Goal: Find specific page/section: Find specific page/section

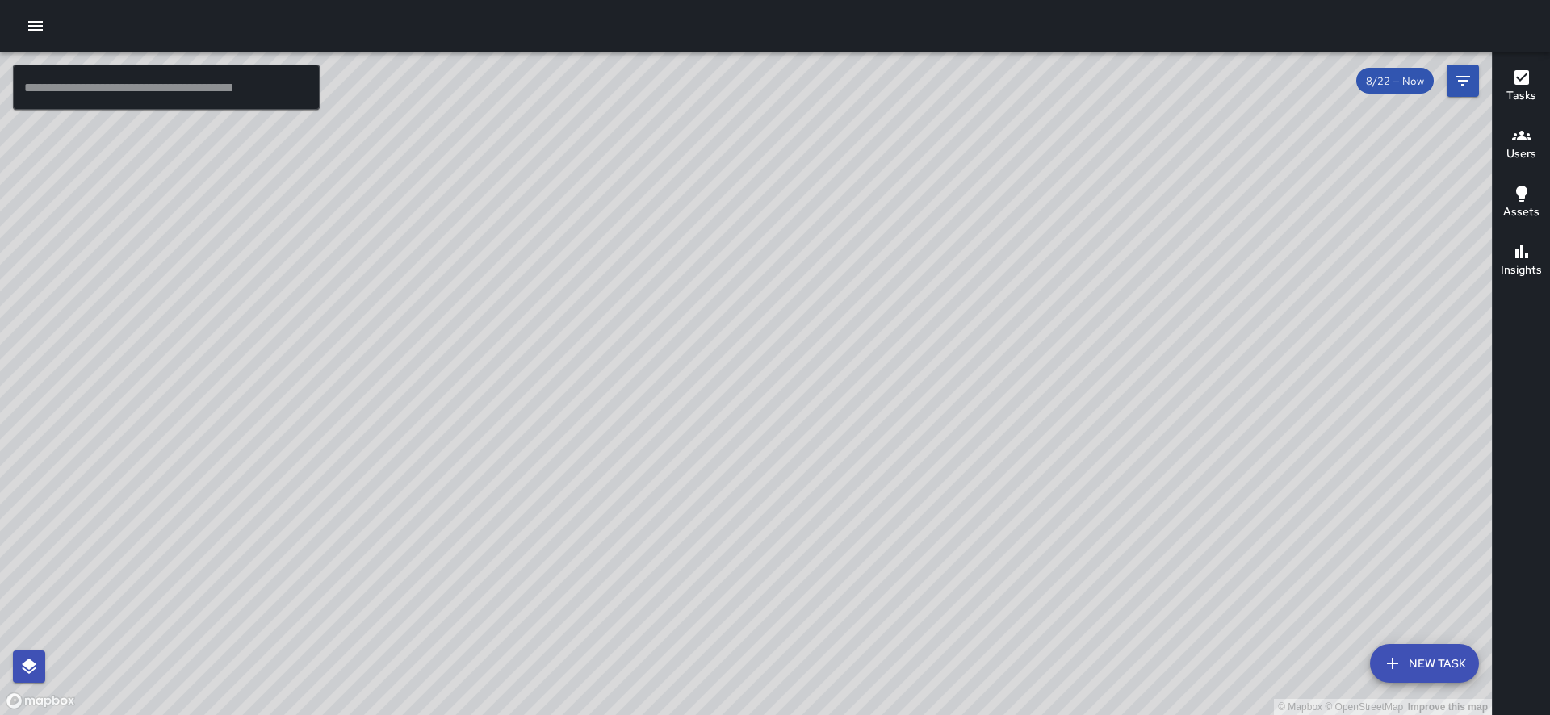
drag, startPoint x: 1248, startPoint y: 291, endPoint x: 1025, endPoint y: 453, distance: 275.2
click at [1025, 453] on div "© Mapbox © OpenStreetMap Improve this map" at bounding box center [746, 384] width 1492 height 664
click at [1529, 148] on h6 "Users" at bounding box center [1521, 154] width 30 height 18
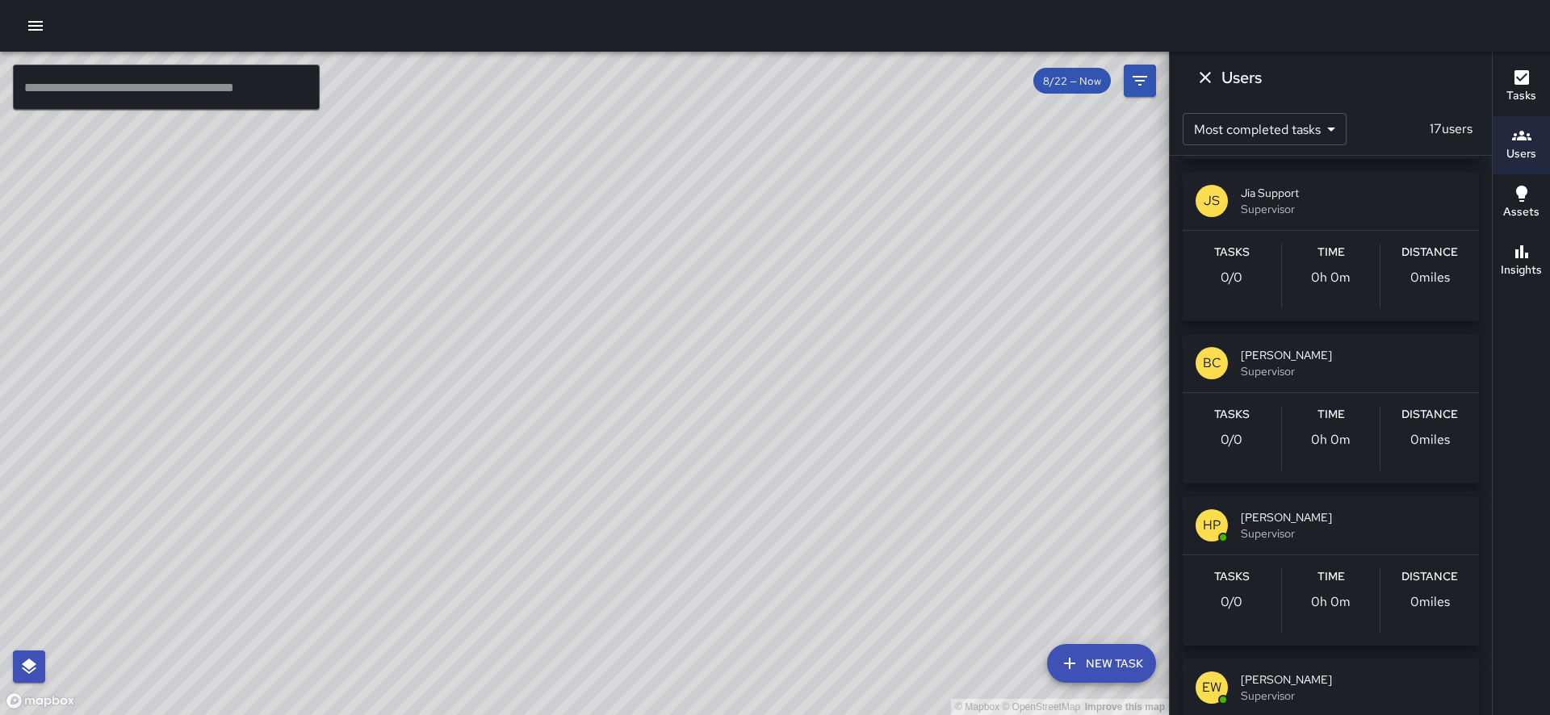
scroll to position [1936, 0]
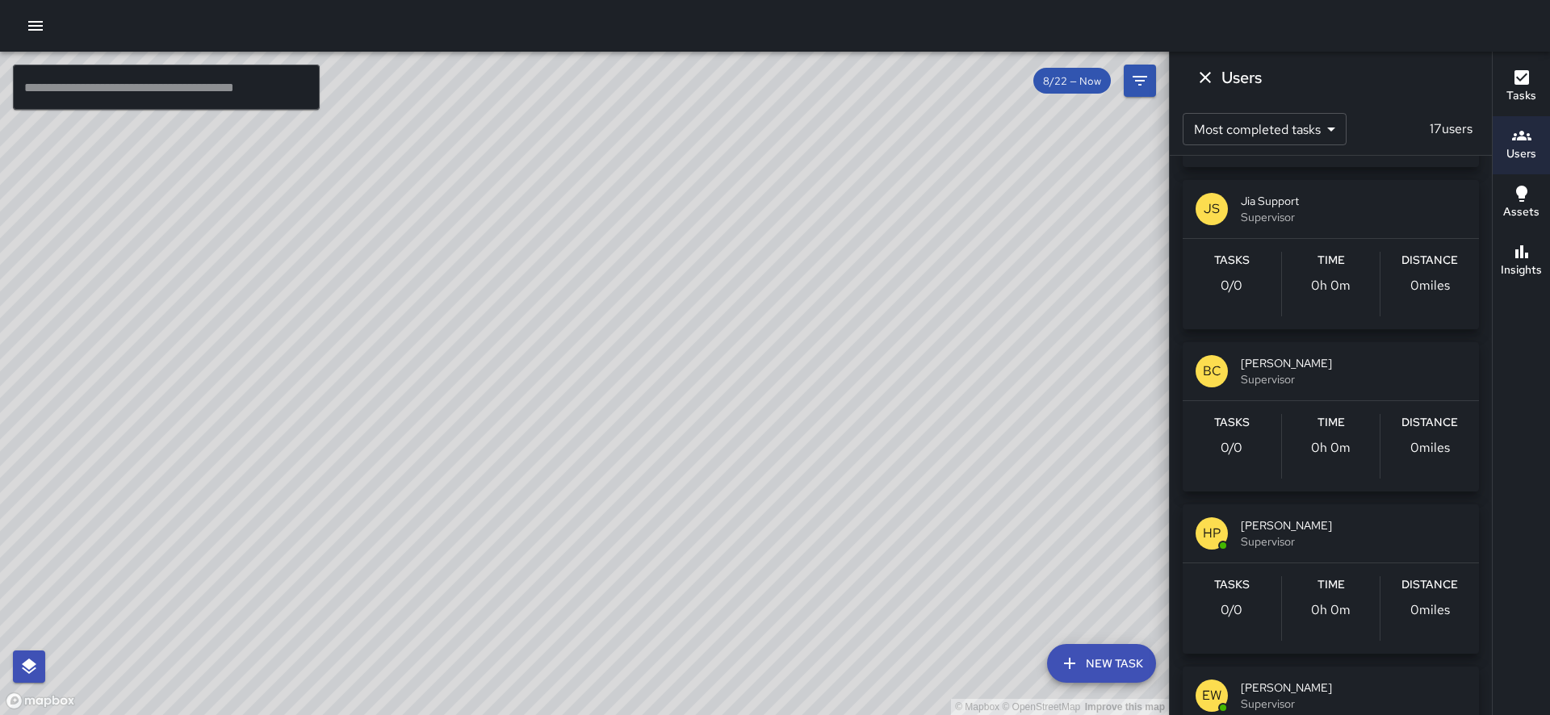
drag, startPoint x: 1491, startPoint y: 226, endPoint x: 1485, endPoint y: 549, distance: 323.0
click at [1485, 549] on div "© Mapbox © OpenStreetMap Improve this map ​ New Task 8/22 — Now Map Layers Task…" at bounding box center [775, 384] width 1550 height 664
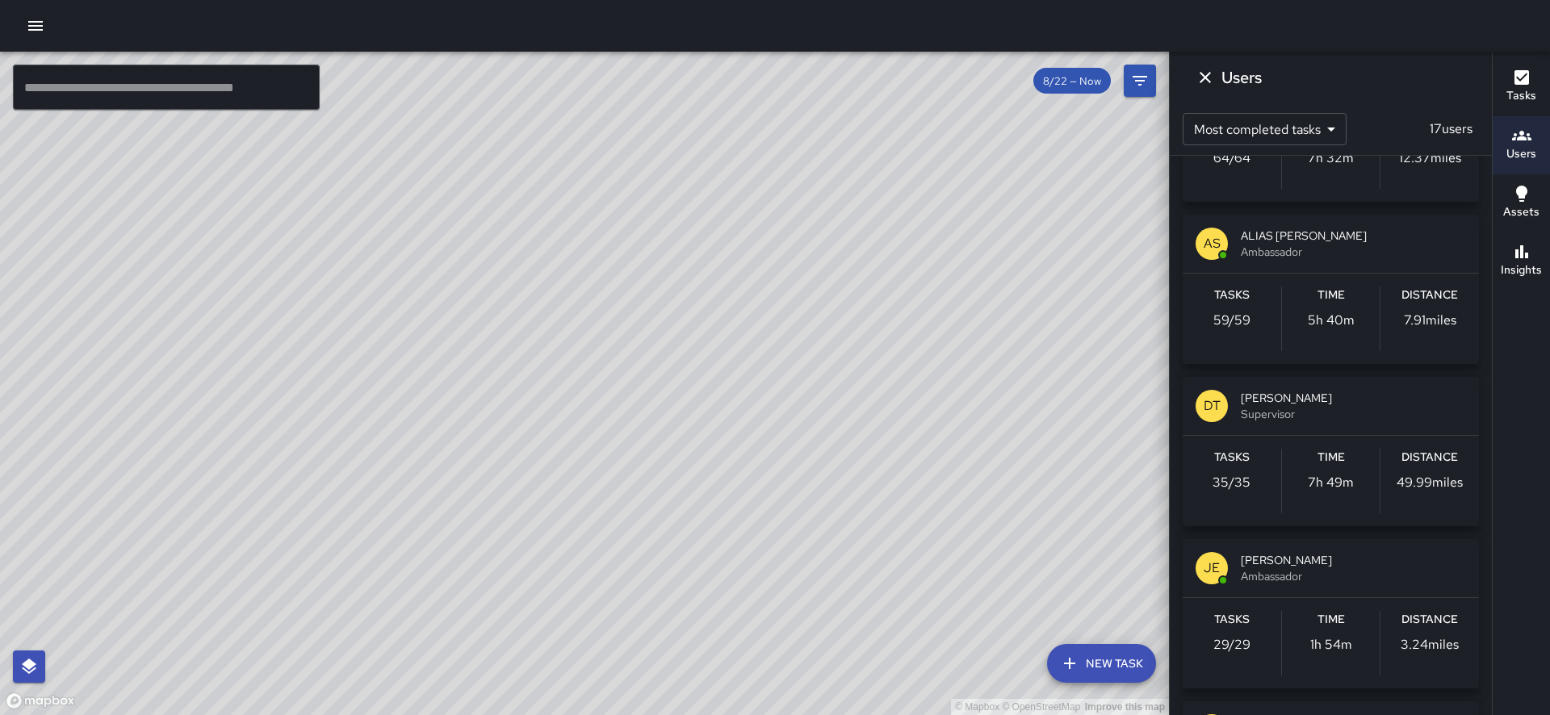
scroll to position [0, 0]
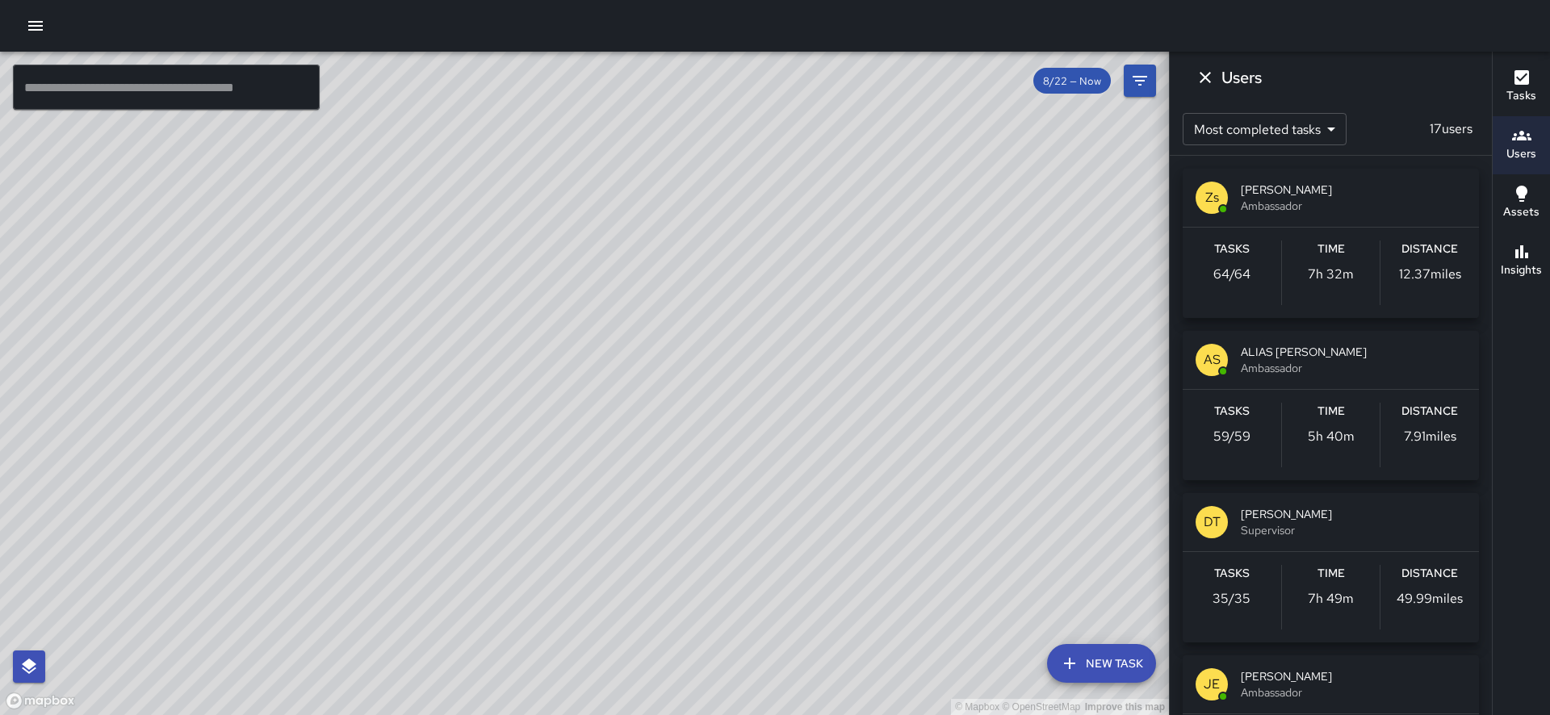
click at [1389, 214] on div "Zs [PERSON_NAME] Ambassador" at bounding box center [1331, 198] width 296 height 58
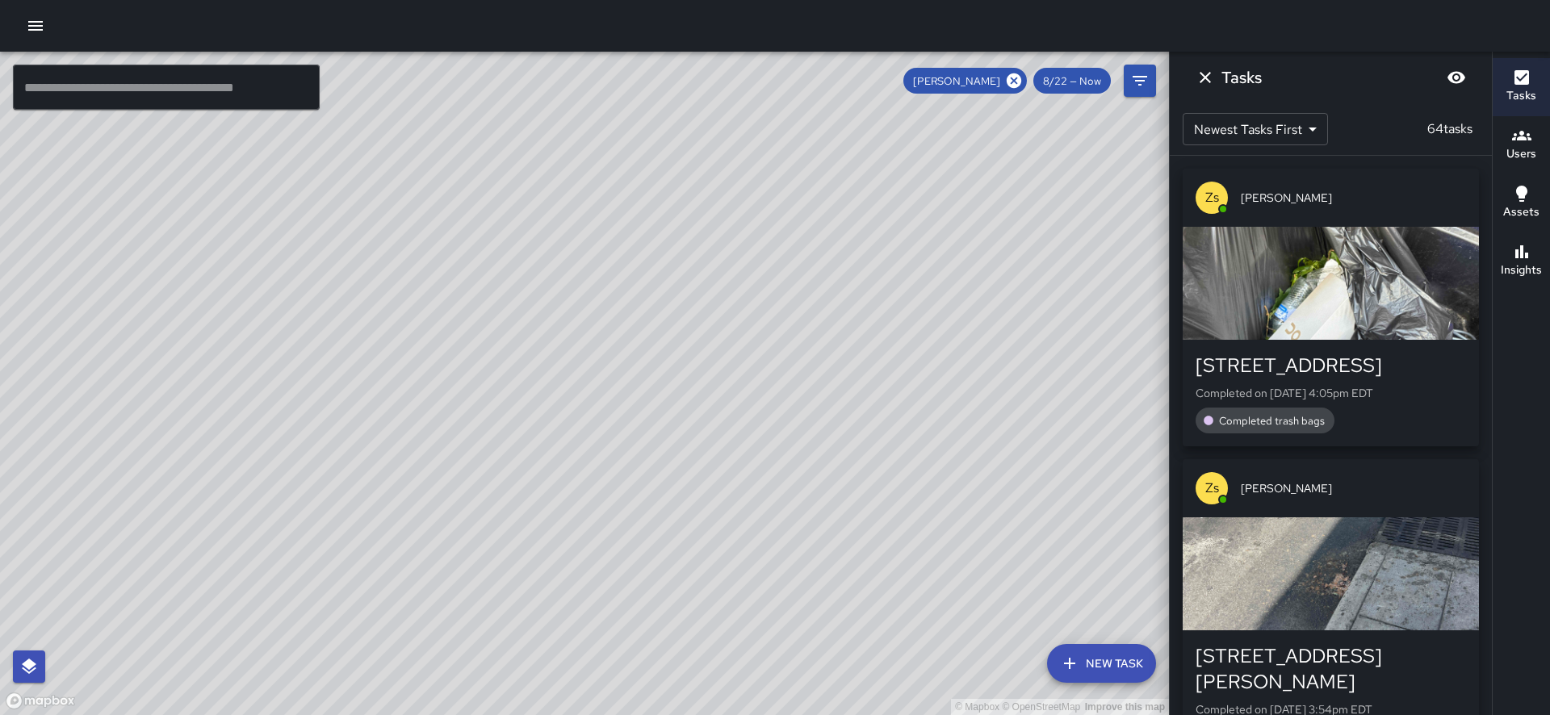
drag, startPoint x: 1070, startPoint y: 255, endPoint x: 1007, endPoint y: 282, distance: 68.4
click at [1007, 282] on div "© Mapbox © OpenStreetMap Improve this map" at bounding box center [584, 384] width 1169 height 664
click at [1010, 282] on div "© Mapbox © OpenStreetMap Improve this map" at bounding box center [584, 384] width 1169 height 664
drag, startPoint x: 722, startPoint y: 434, endPoint x: 766, endPoint y: 350, distance: 95.7
click at [755, 362] on div "© Mapbox © OpenStreetMap Improve this map" at bounding box center [584, 384] width 1169 height 664
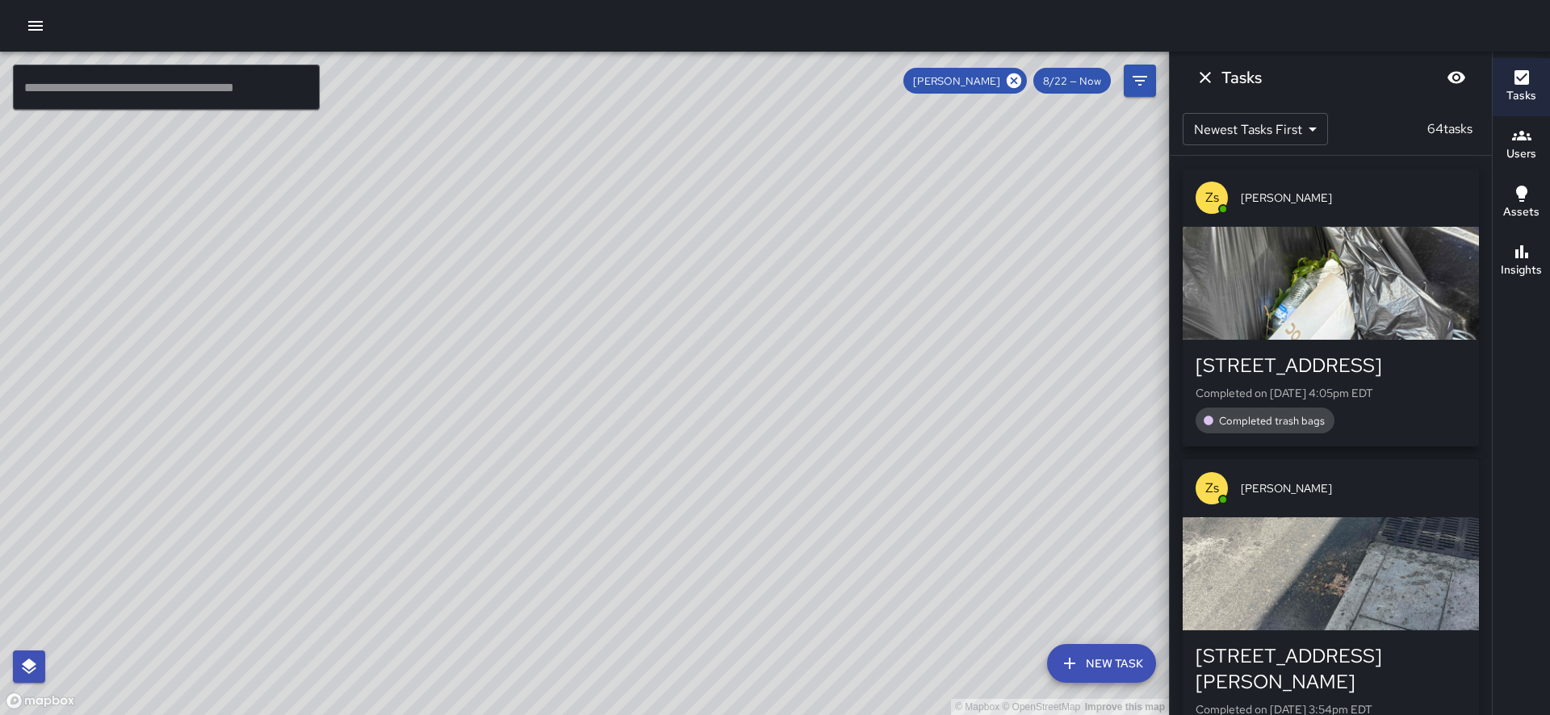
drag, startPoint x: 777, startPoint y: 337, endPoint x: 782, endPoint y: 320, distance: 17.9
click at [782, 320] on div "© Mapbox © OpenStreetMap Improve this map" at bounding box center [584, 384] width 1169 height 664
drag, startPoint x: 621, startPoint y: 544, endPoint x: 606, endPoint y: 546, distance: 14.6
click at [606, 546] on div "© Mapbox © OpenStreetMap Improve this map" at bounding box center [584, 384] width 1169 height 664
drag, startPoint x: 1213, startPoint y: 81, endPoint x: 1256, endPoint y: 95, distance: 46.0
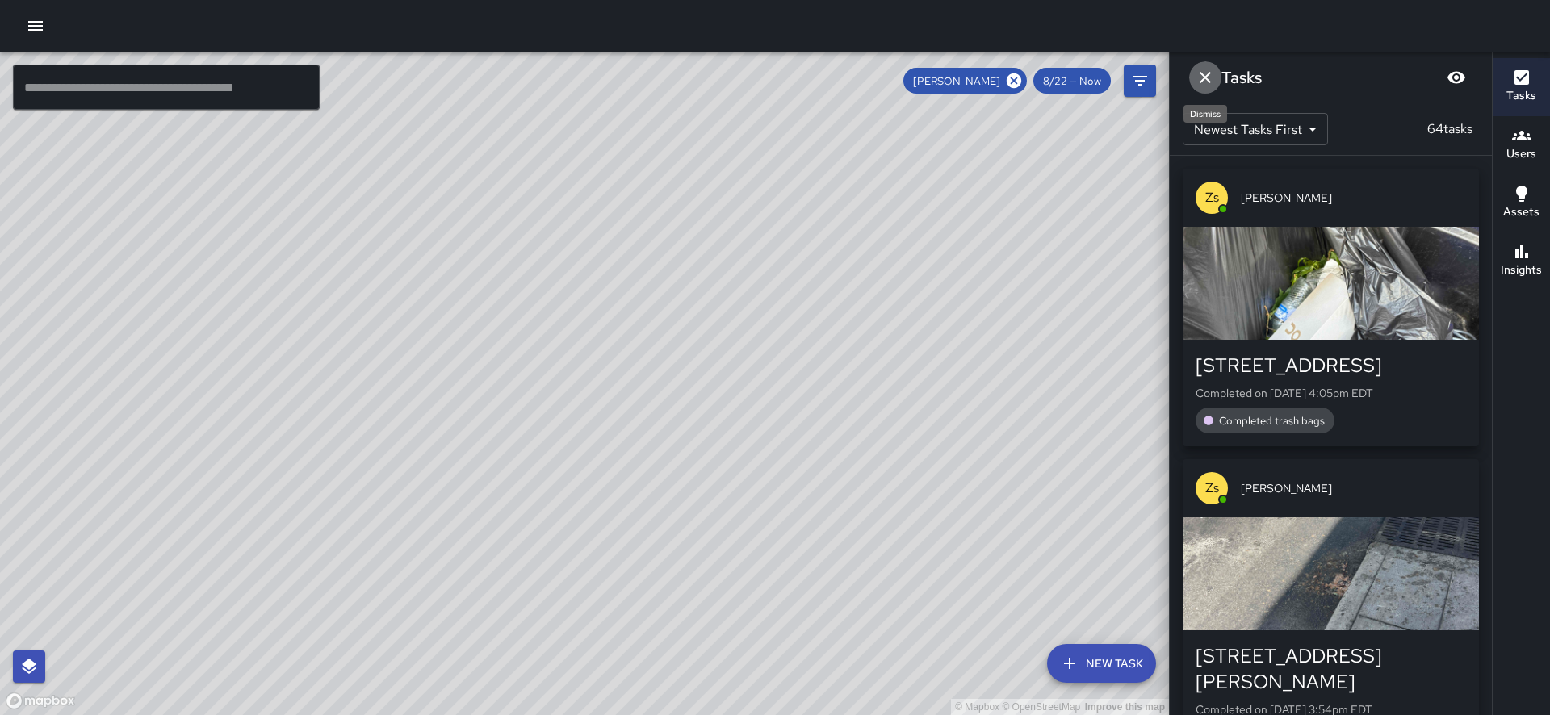
click at [1215, 82] on button "Dismiss" at bounding box center [1205, 77] width 32 height 32
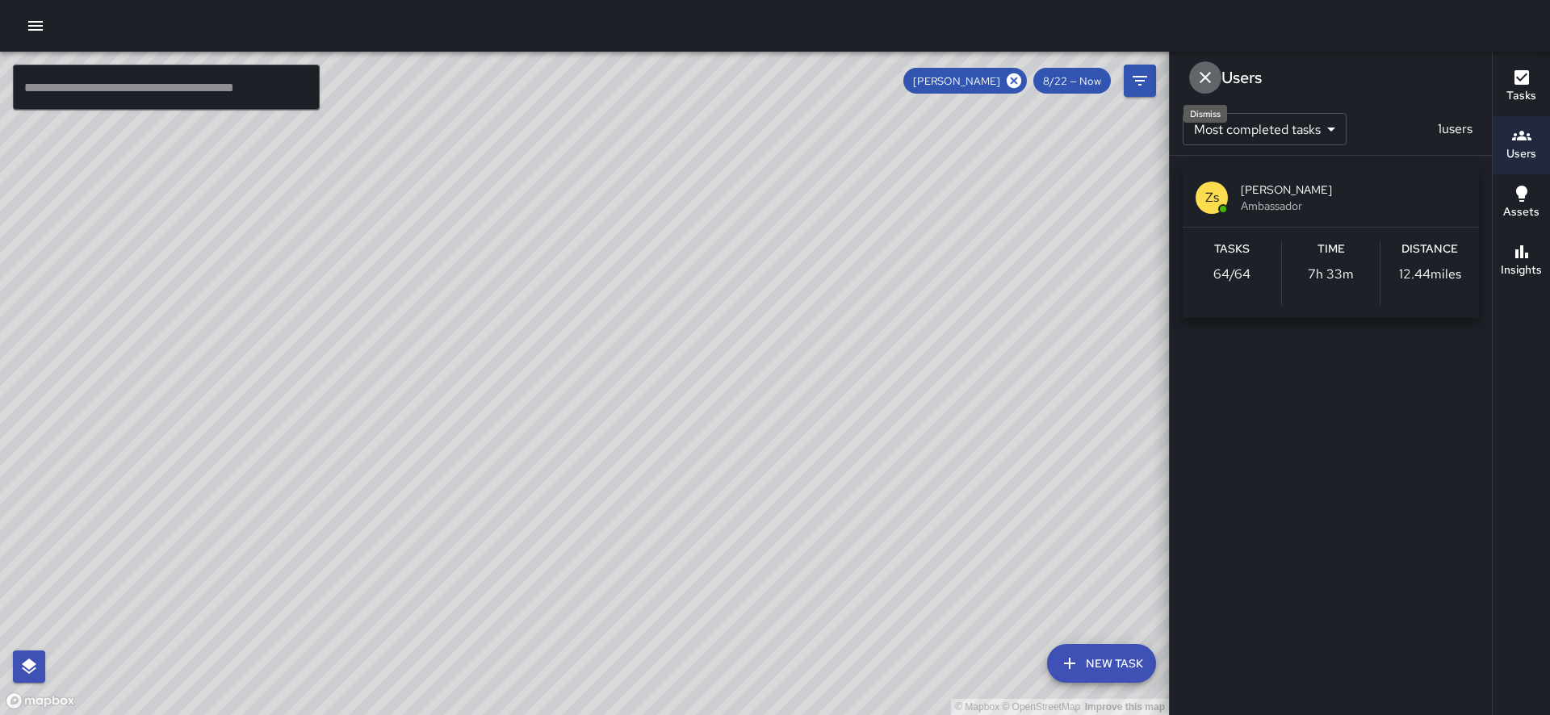
click at [1200, 82] on icon "Dismiss" at bounding box center [1205, 77] width 19 height 19
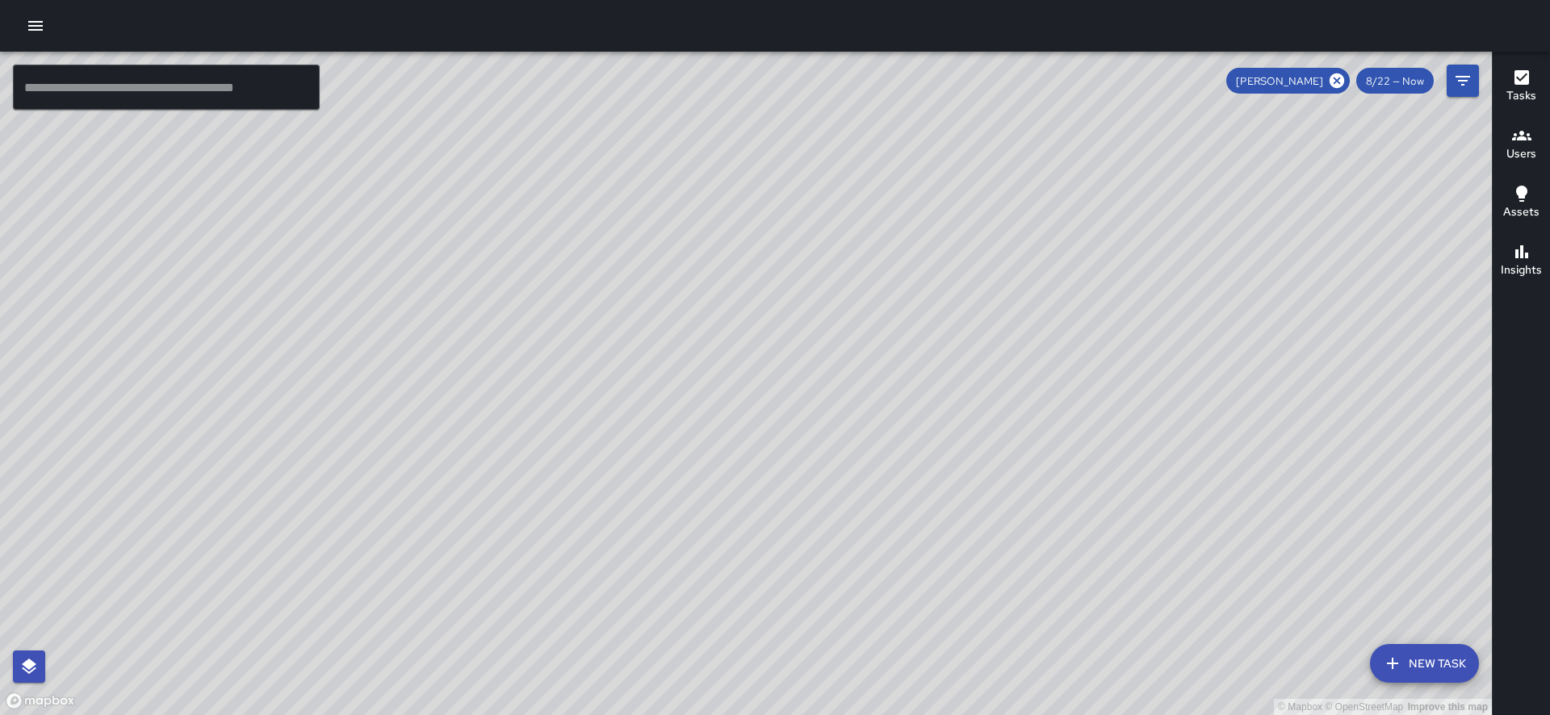
click at [1510, 157] on h6 "Users" at bounding box center [1521, 154] width 30 height 18
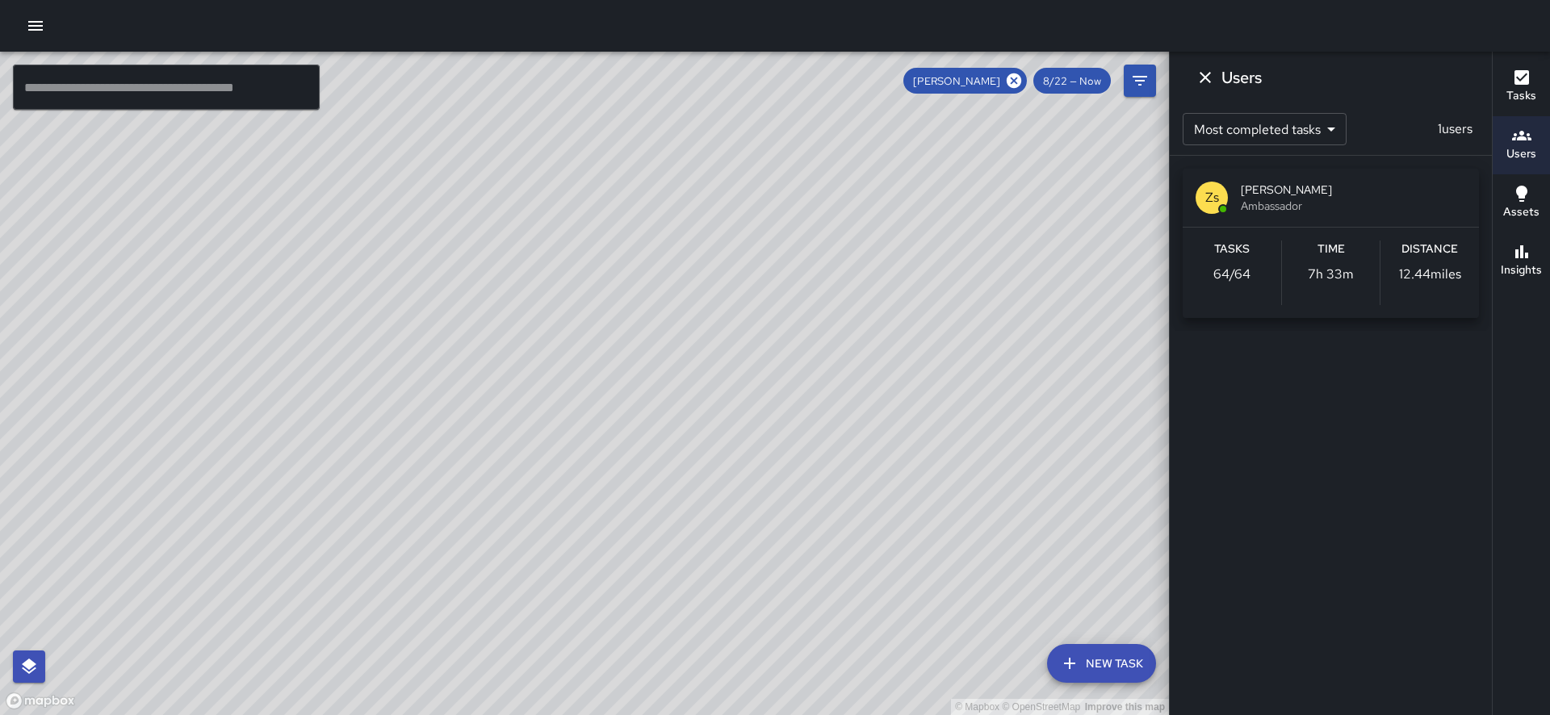
click at [1510, 151] on h6 "Users" at bounding box center [1521, 154] width 30 height 18
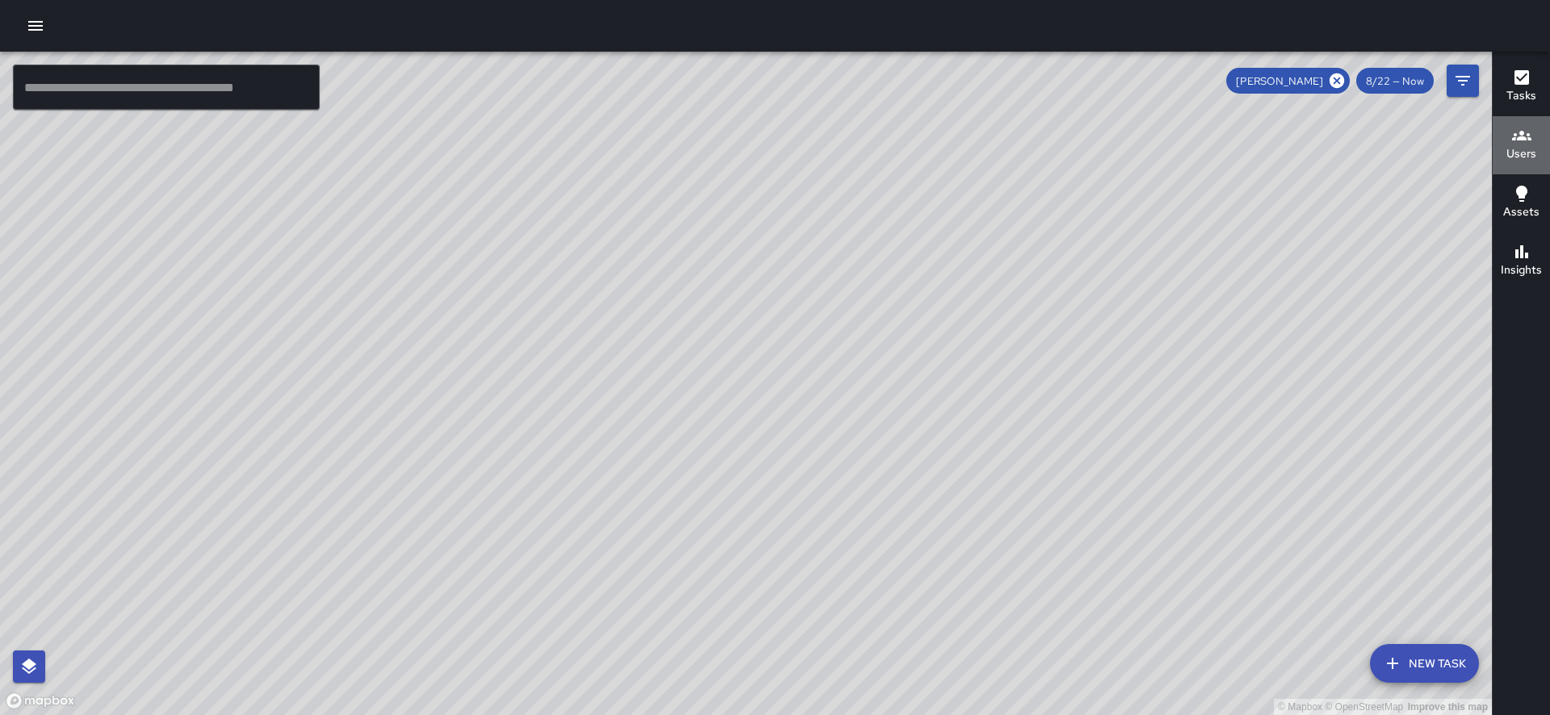
click at [1510, 151] on h6 "Users" at bounding box center [1521, 154] width 30 height 18
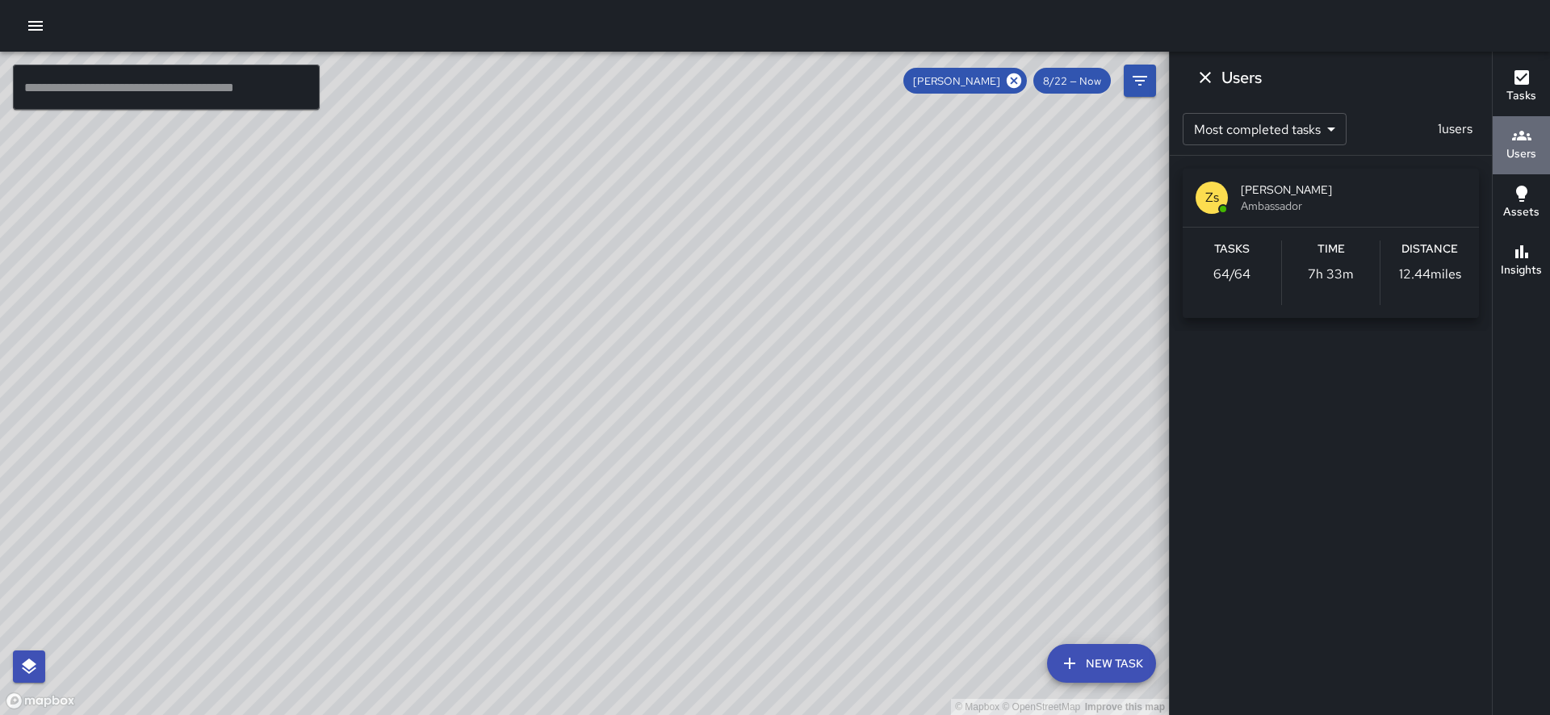
click at [1507, 151] on h6 "Users" at bounding box center [1521, 154] width 30 height 18
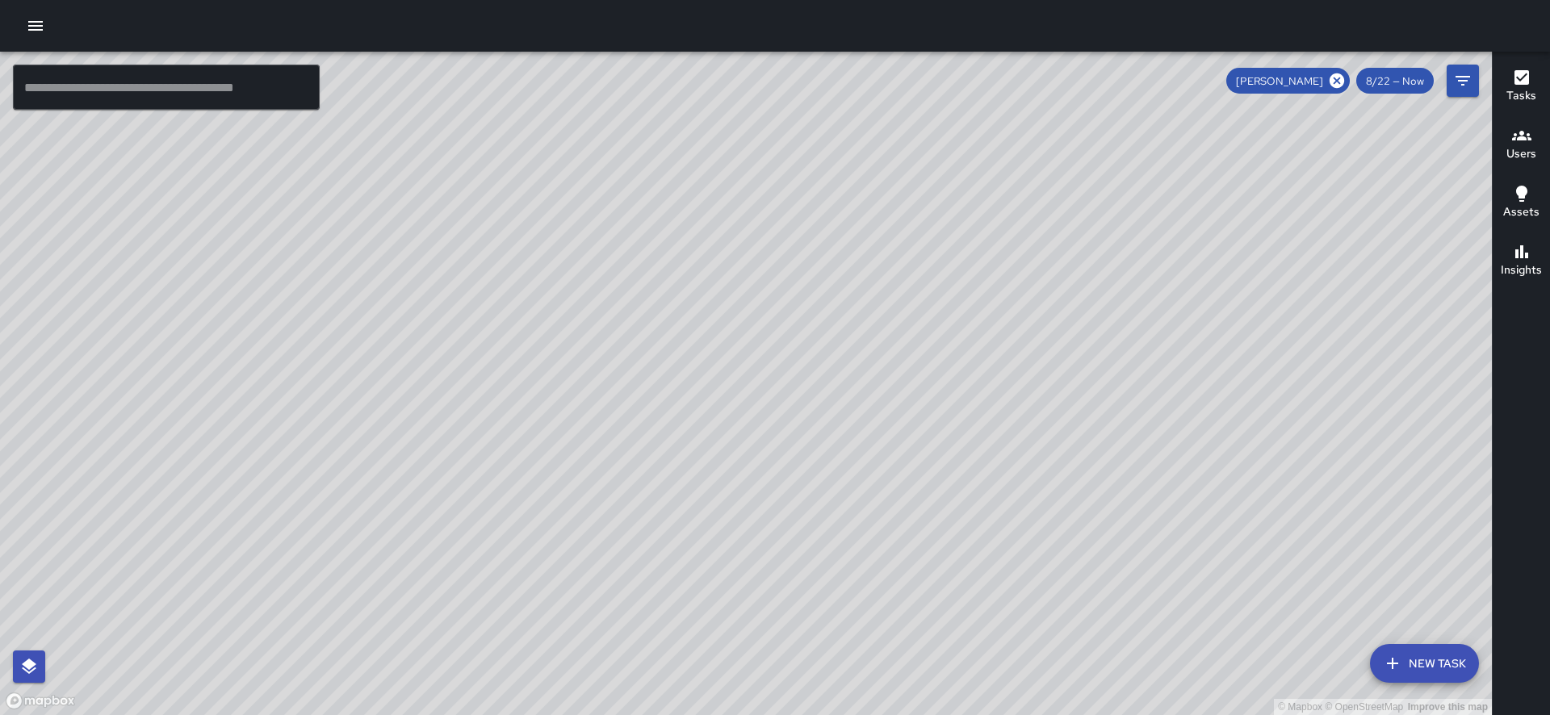
click at [1507, 151] on h6 "Users" at bounding box center [1521, 154] width 30 height 18
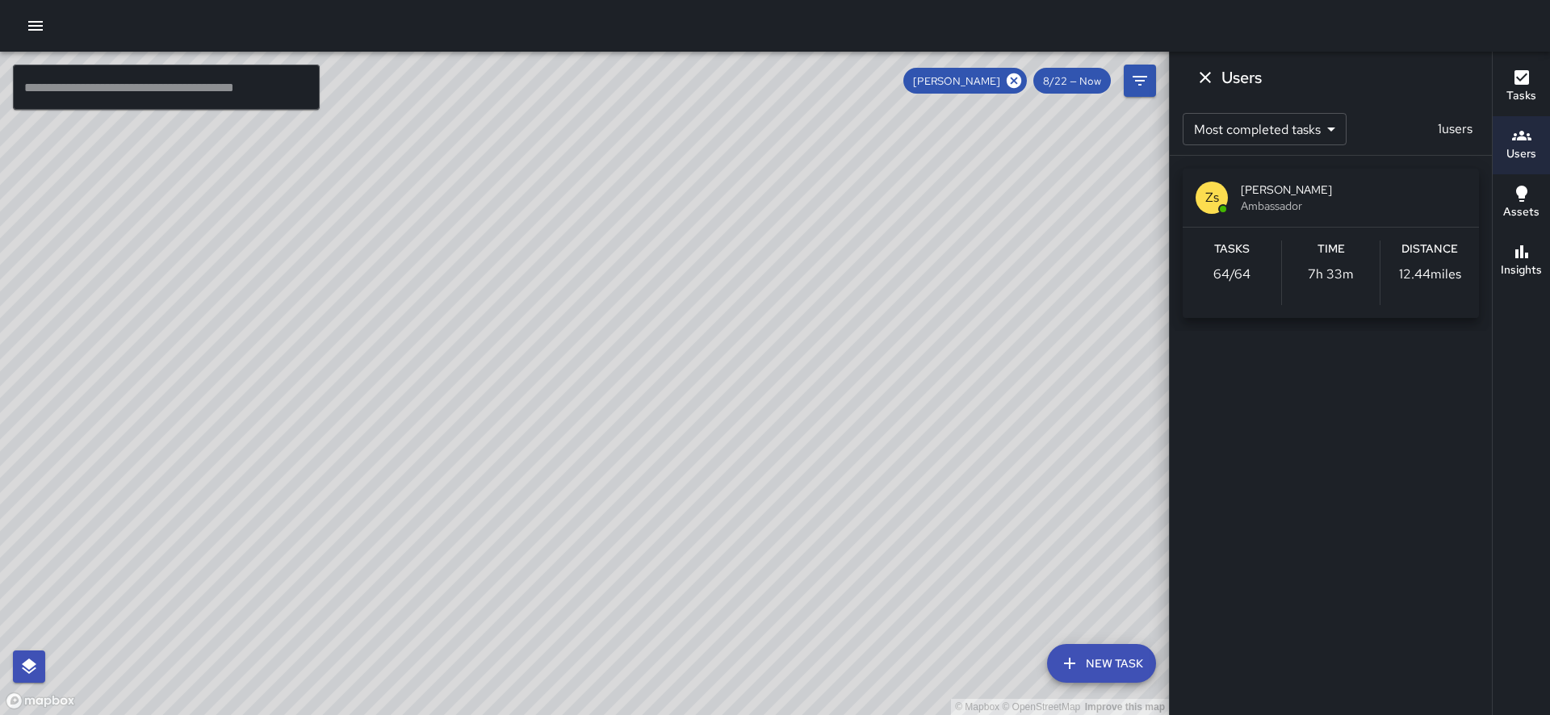
click at [1305, 213] on span "Ambassador" at bounding box center [1353, 206] width 225 height 16
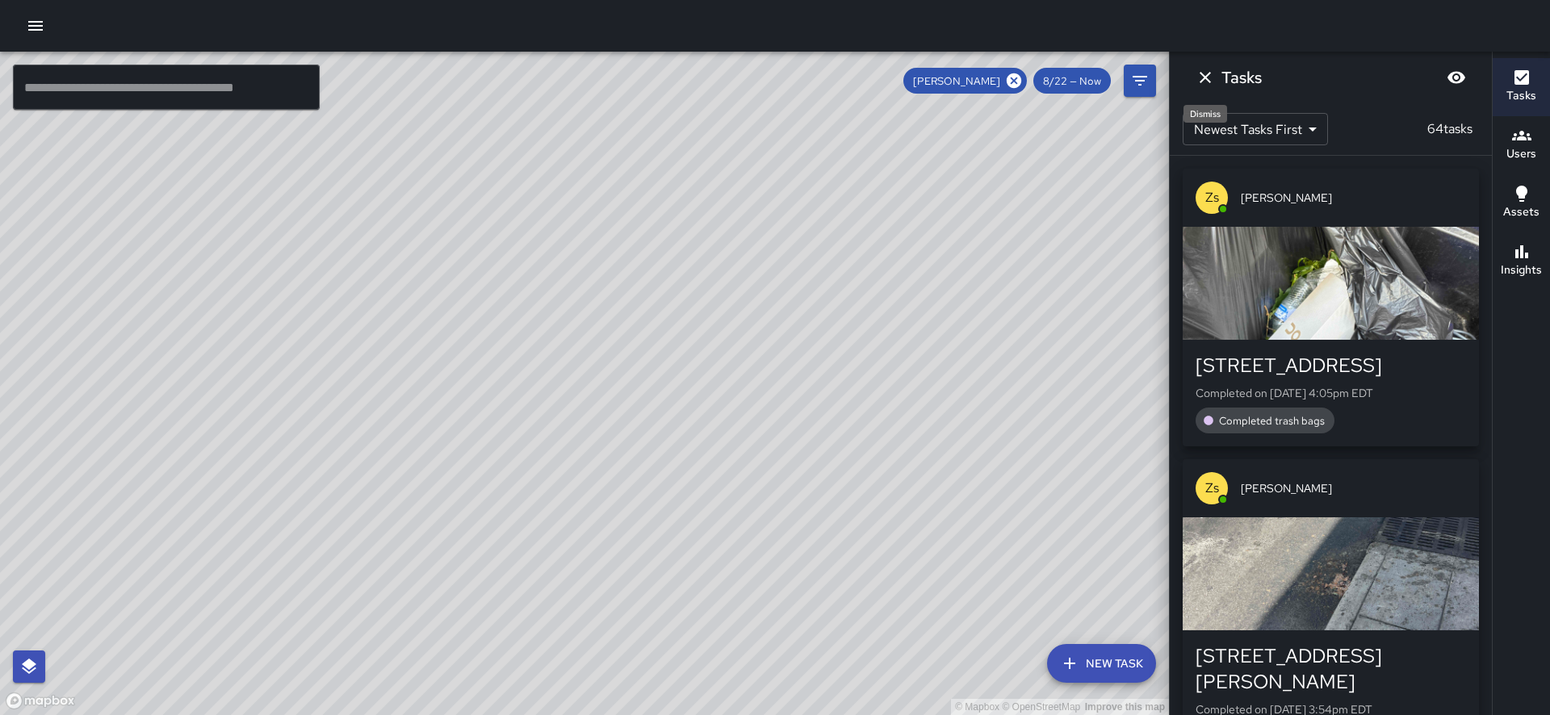
click at [1202, 81] on icon "Dismiss" at bounding box center [1205, 77] width 11 height 11
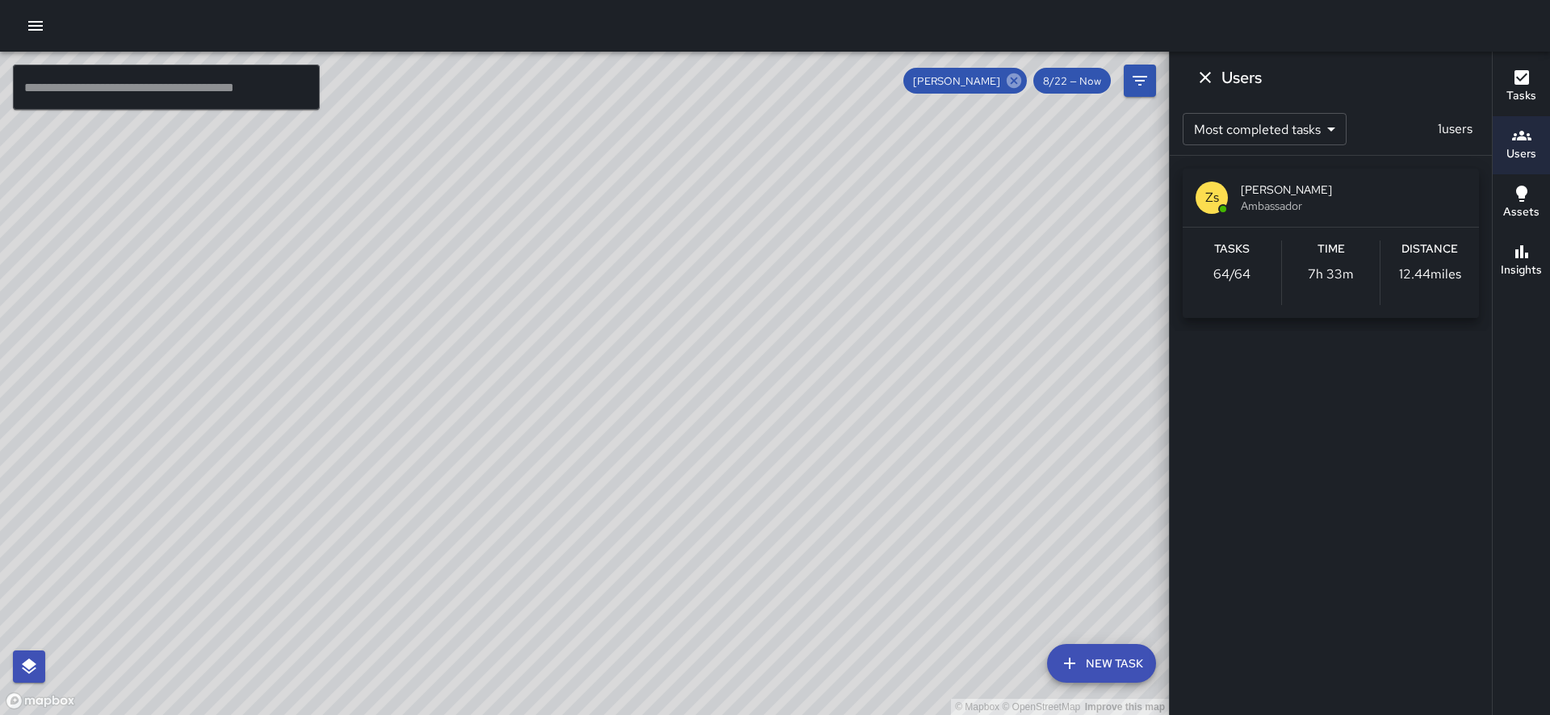
click at [1012, 82] on icon at bounding box center [1014, 80] width 15 height 15
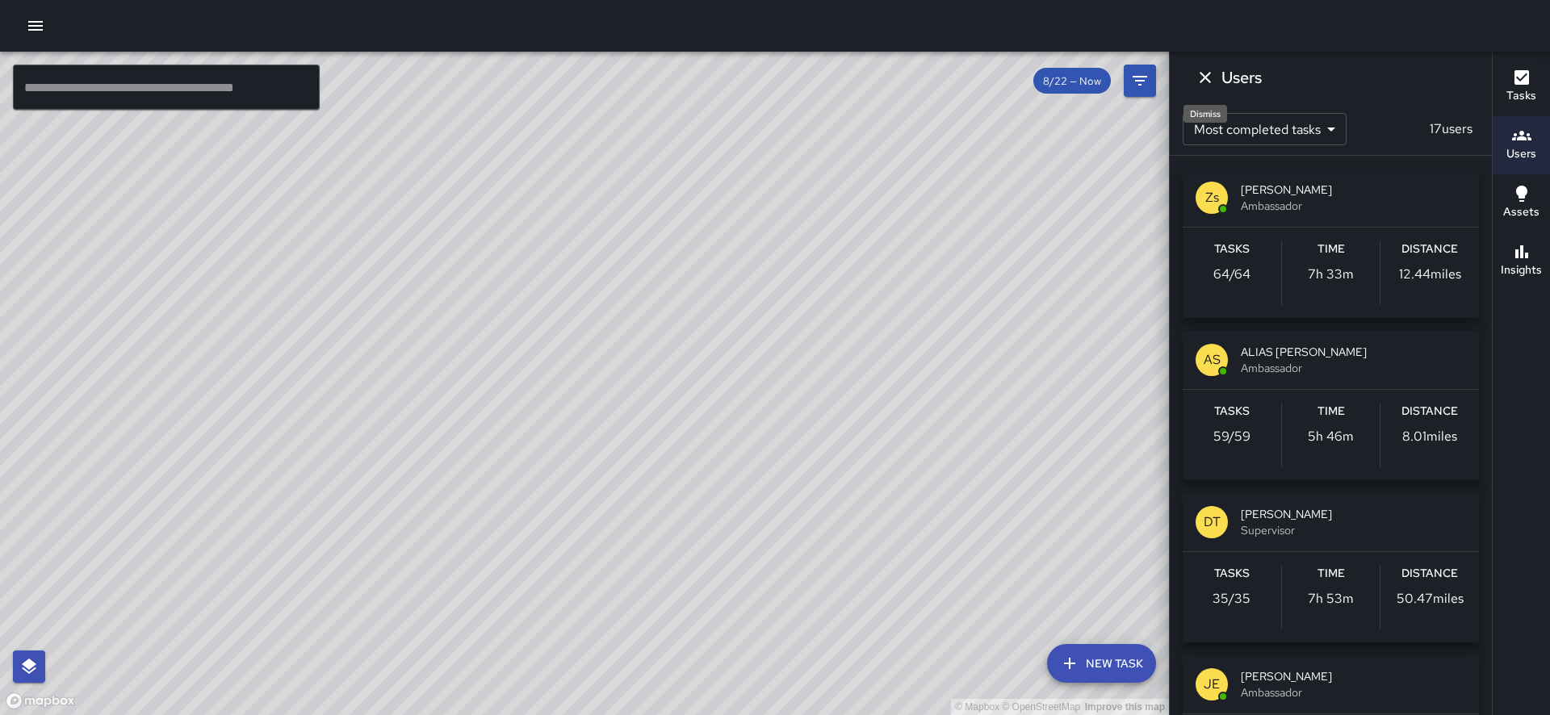
click at [1210, 75] on icon "Dismiss" at bounding box center [1205, 77] width 19 height 19
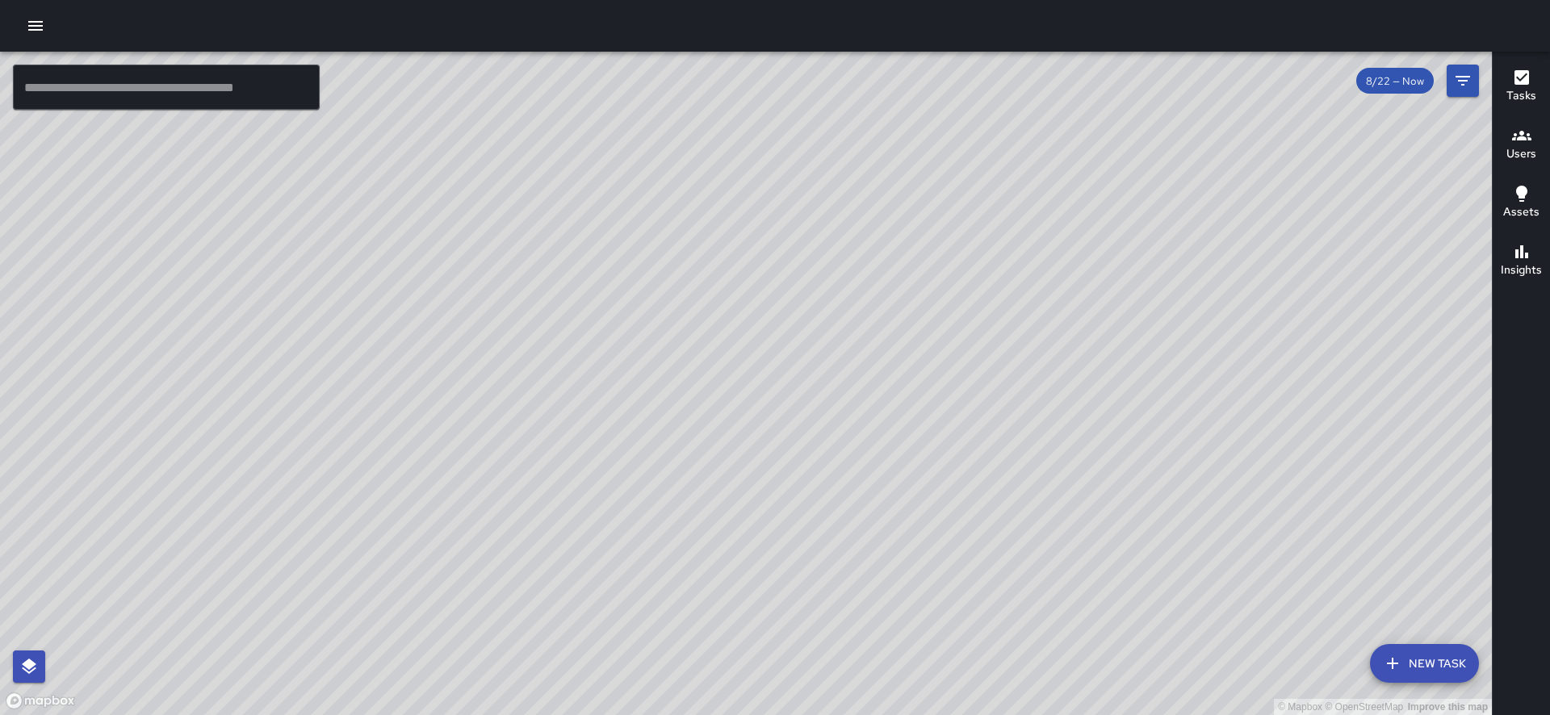
click at [1514, 133] on icon "button" at bounding box center [1521, 135] width 19 height 19
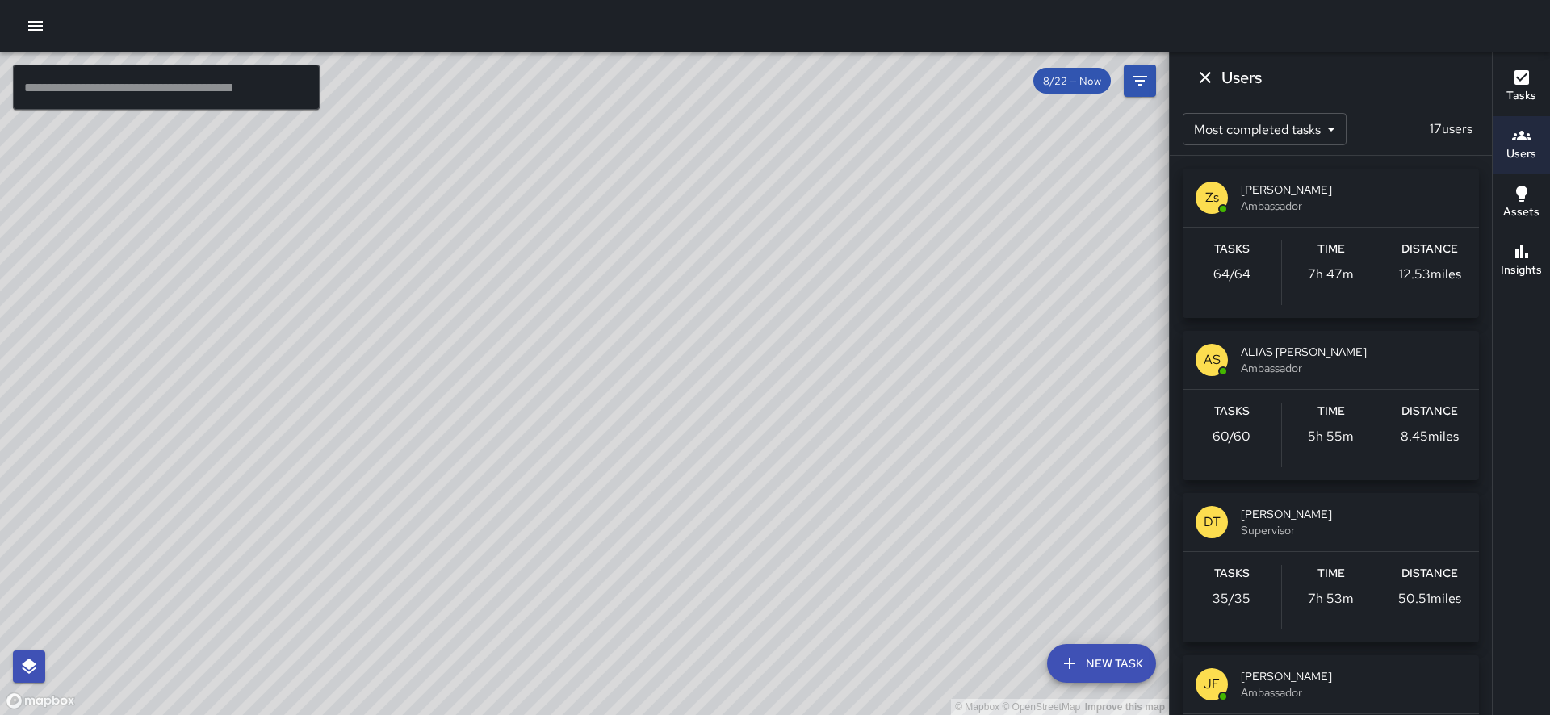
click at [1285, 354] on span "ALIAS [PERSON_NAME]" at bounding box center [1353, 352] width 225 height 16
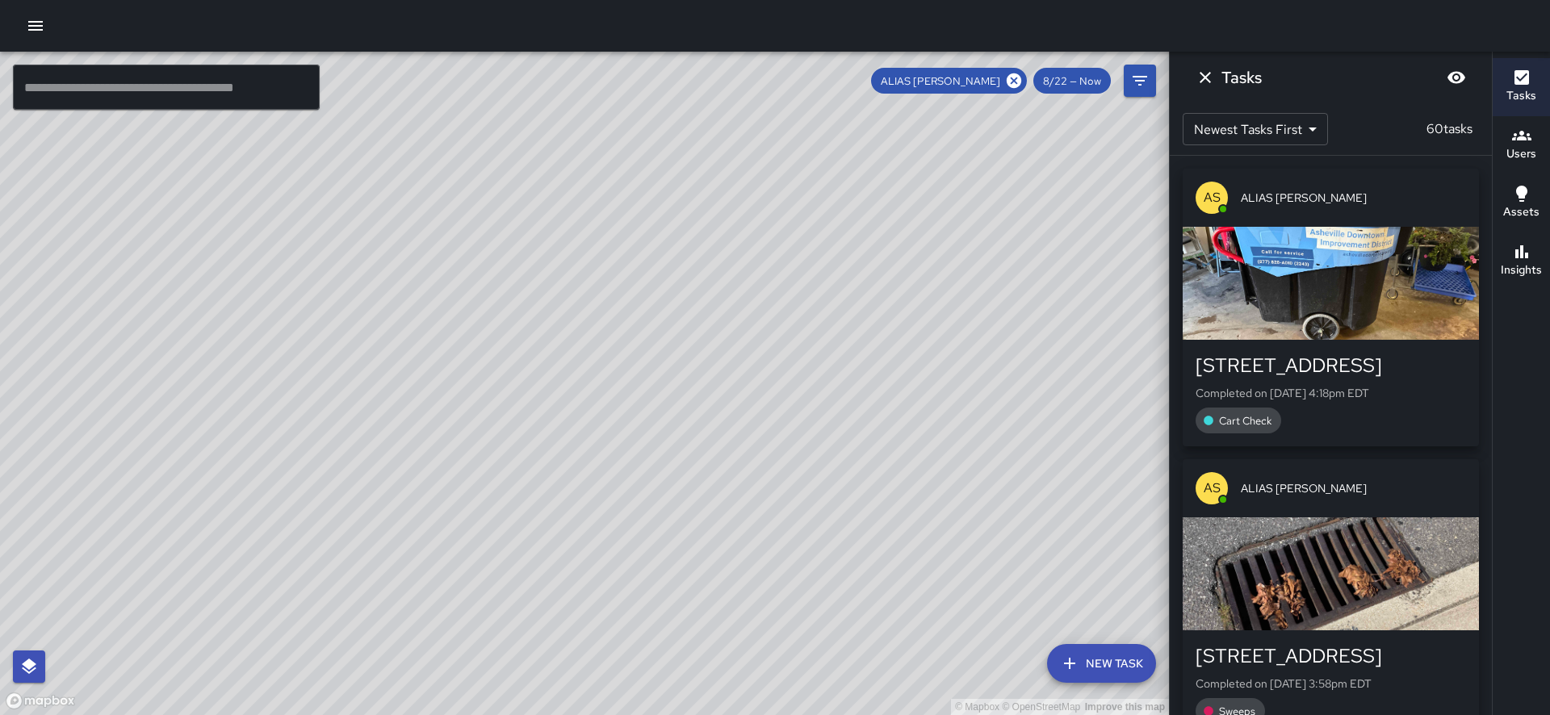
drag, startPoint x: 976, startPoint y: 586, endPoint x: 944, endPoint y: 453, distance: 137.1
click at [944, 453] on div "© Mapbox © OpenStreetMap Improve this map" at bounding box center [584, 384] width 1169 height 664
